Goal: Task Accomplishment & Management: Manage account settings

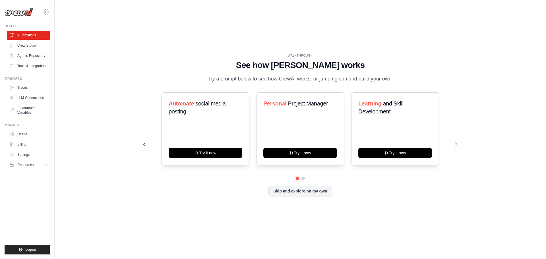
click at [46, 12] on icon at bounding box center [46, 12] width 7 height 7
click at [55, 35] on span "Settings" at bounding box center [71, 35] width 45 height 6
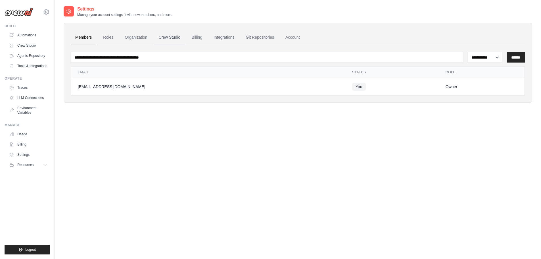
click at [184, 37] on link "Crew Studio" at bounding box center [169, 37] width 31 height 15
click at [196, 37] on link "Billing" at bounding box center [197, 37] width 20 height 15
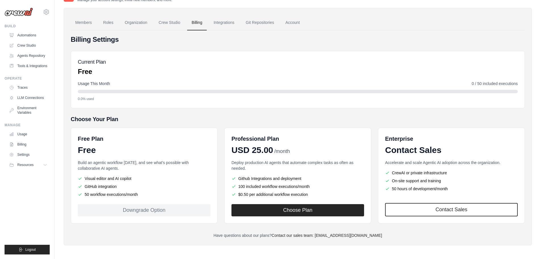
scroll to position [16, 0]
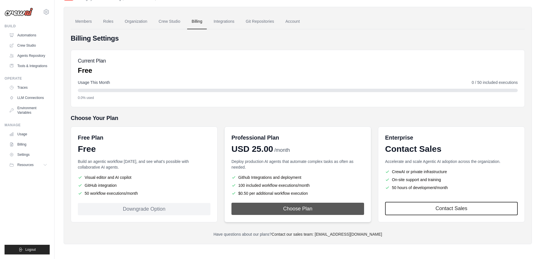
click at [291, 207] on button "Choose Plan" at bounding box center [298, 209] width 133 height 12
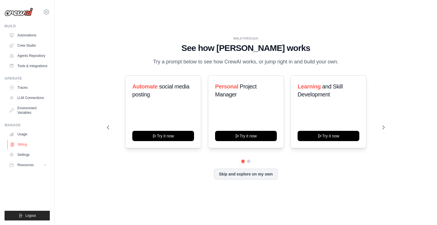
click at [22, 143] on link "Billing" at bounding box center [28, 144] width 43 height 9
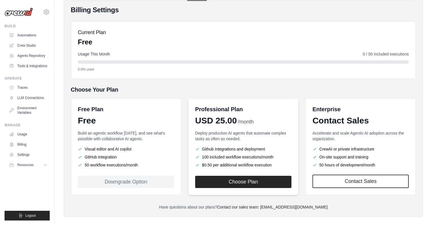
scroll to position [50, 0]
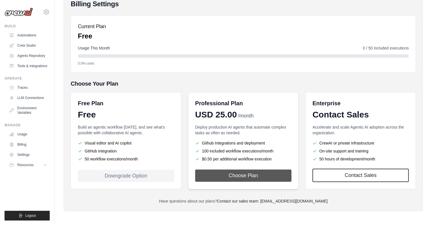
click at [232, 176] on button "Choose Plan" at bounding box center [243, 175] width 96 height 12
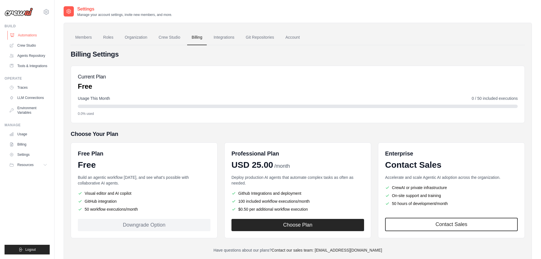
click at [20, 33] on link "Automations" at bounding box center [28, 35] width 43 height 9
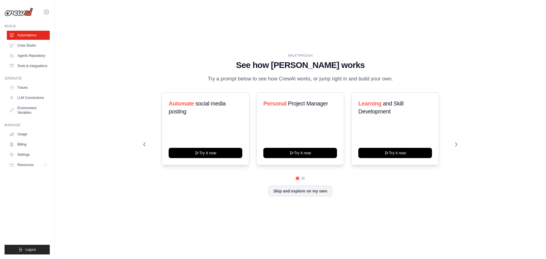
click at [29, 44] on link "Crew Studio" at bounding box center [28, 45] width 43 height 9
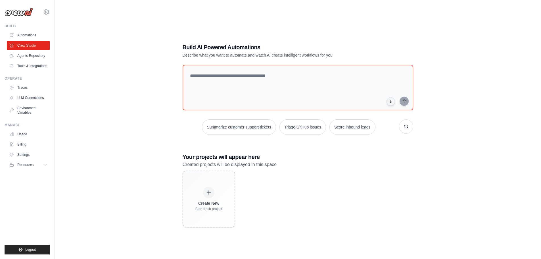
click at [311, 160] on h3 "Your projects will appear here" at bounding box center [298, 157] width 231 height 8
click at [405, 127] on icon "button" at bounding box center [406, 126] width 3 height 3
click at [114, 76] on div "Build AI Powered Automations Describe what you want to automate and watch AI cr…" at bounding box center [298, 135] width 469 height 259
click at [111, 143] on div "Build AI Powered Automations Describe what you want to automate and watch AI cr…" at bounding box center [298, 135] width 469 height 259
click at [119, 111] on div "Build AI Powered Automations Describe what you want to automate and watch AI cr…" at bounding box center [298, 135] width 469 height 259
